Goal: Task Accomplishment & Management: Use online tool/utility

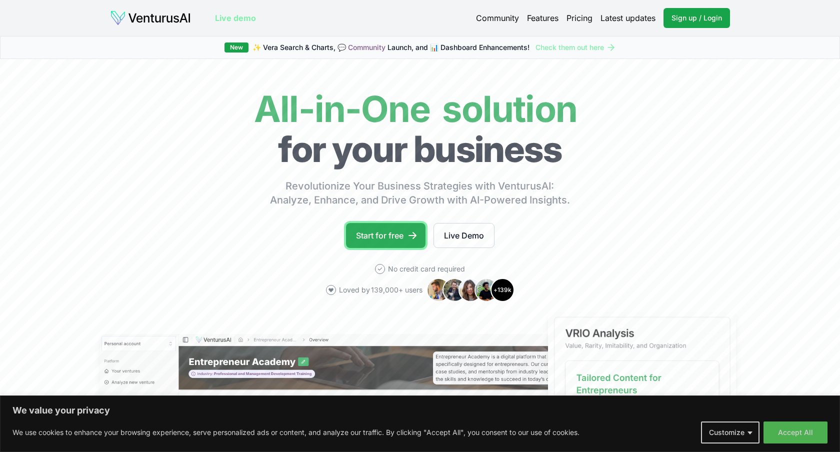
click at [382, 232] on link "Start for free" at bounding box center [385, 235] width 79 height 25
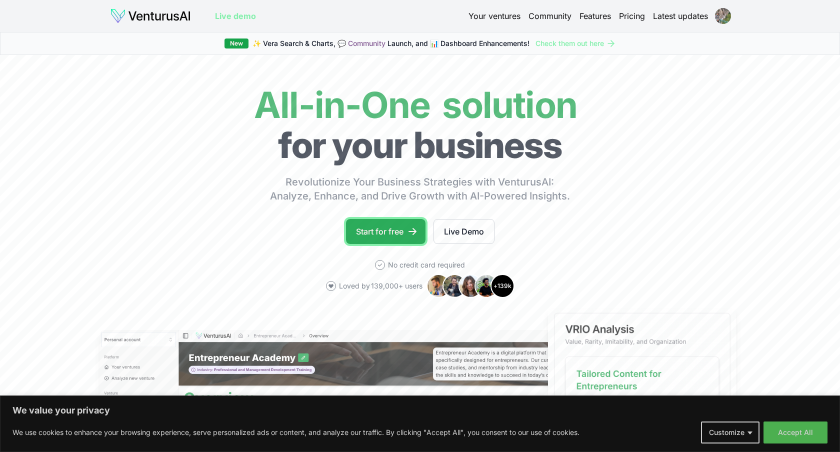
click at [400, 232] on link "Start for free" at bounding box center [385, 231] width 79 height 25
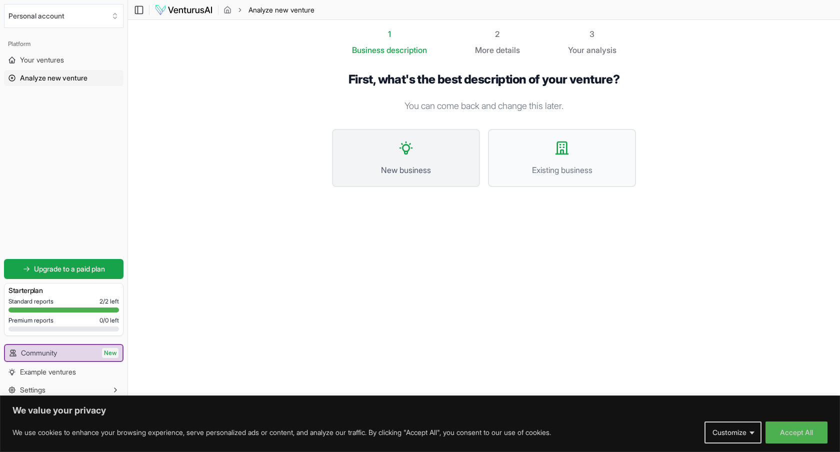
click at [422, 159] on button "New business" at bounding box center [406, 158] width 148 height 58
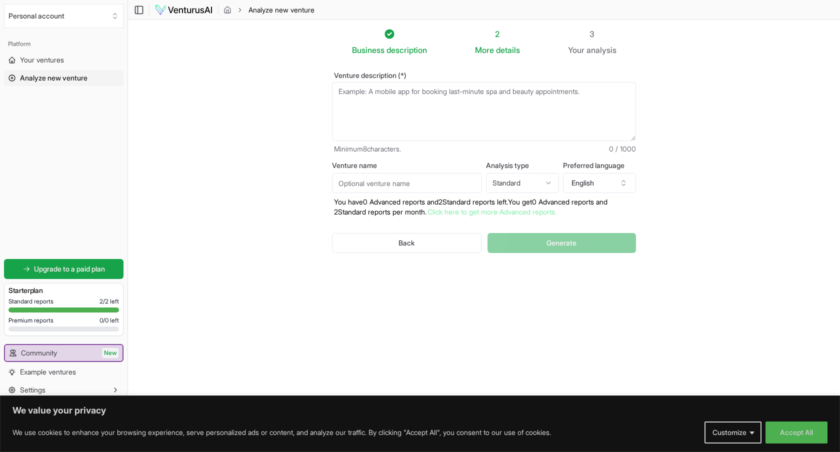
click at [395, 102] on textarea "Venture description (*)" at bounding box center [484, 111] width 304 height 59
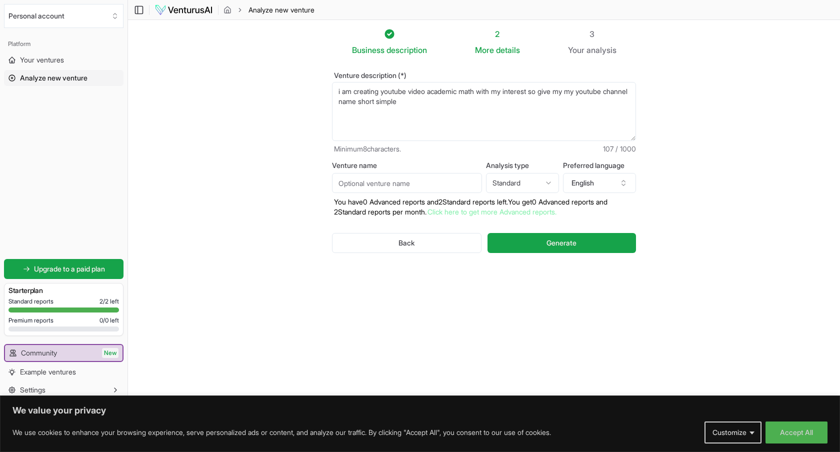
scroll to position [0, 0]
type textarea "i am creating youtube video academic math with my interest so give my my youtub…"
click at [540, 244] on button "Generate" at bounding box center [561, 242] width 148 height 20
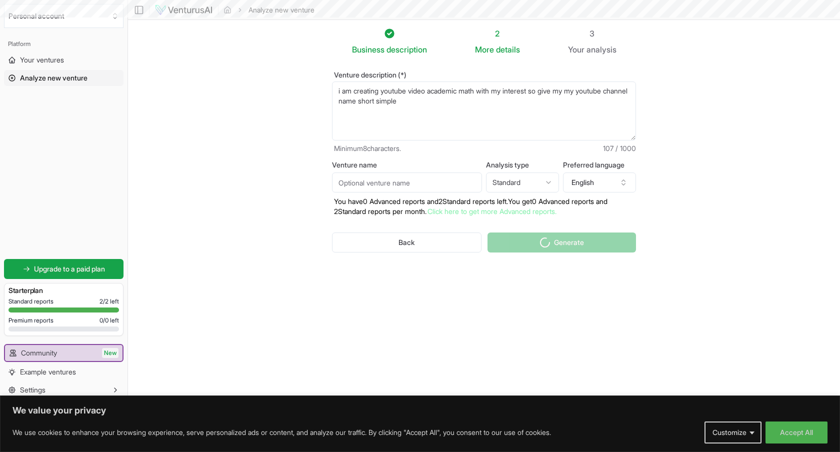
click at [540, 244] on div "Back Generate" at bounding box center [484, 242] width 304 height 52
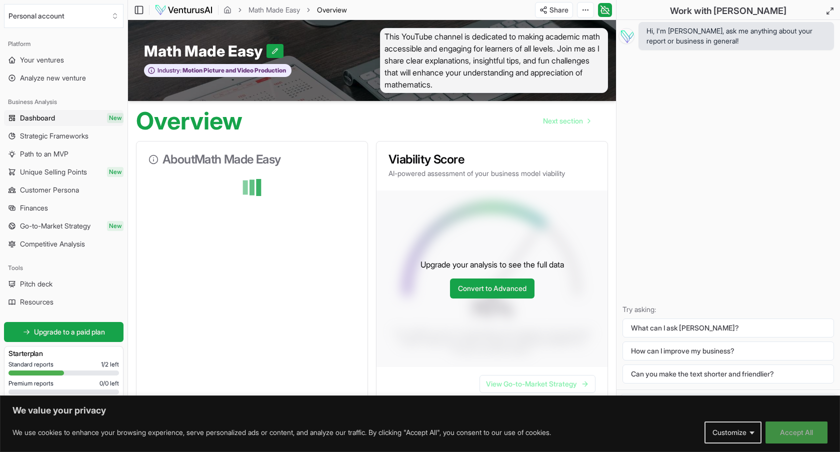
click at [810, 436] on button "Accept All" at bounding box center [796, 432] width 62 height 22
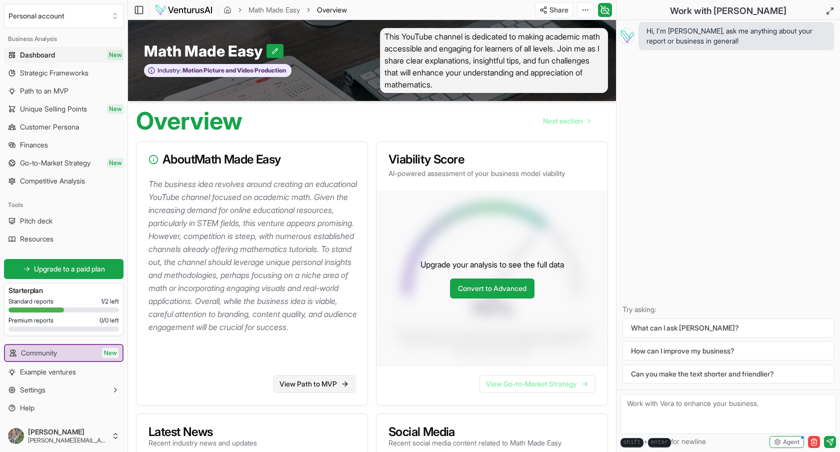
click at [324, 380] on link "View Path to MVP" at bounding box center [314, 384] width 82 height 18
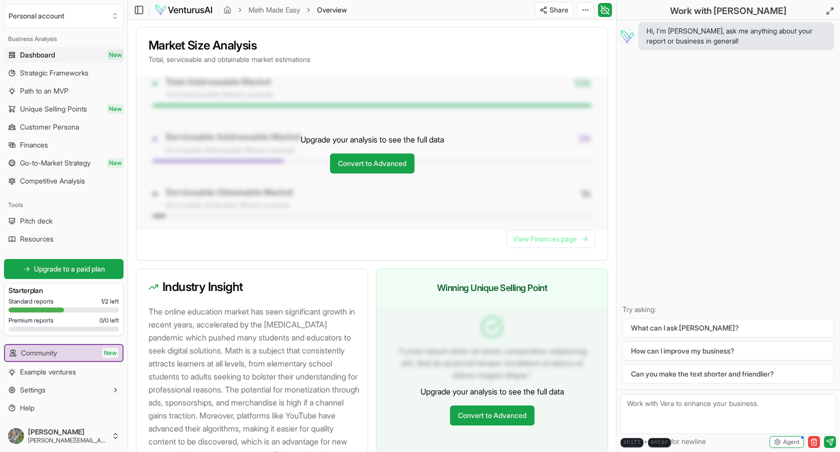
scroll to position [760, 0]
